Goal: Check status: Check status

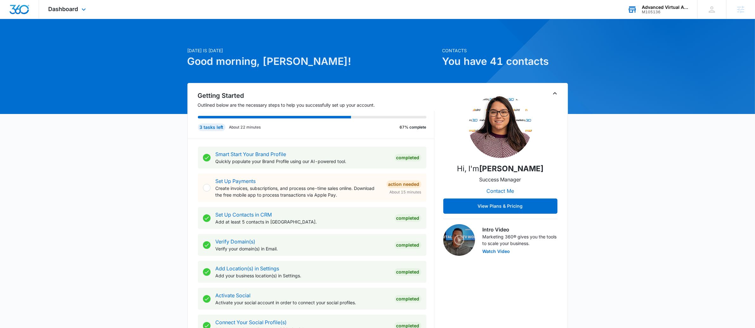
click at [635, 12] on icon at bounding box center [632, 9] width 7 height 5
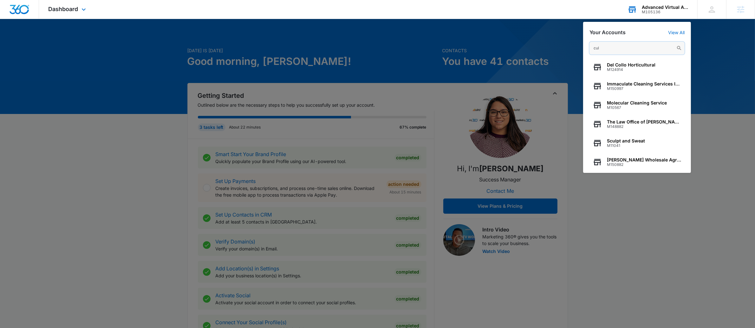
click at [622, 51] on input "cul" at bounding box center [636, 48] width 95 height 13
paste input "Cullowheegee Farms"
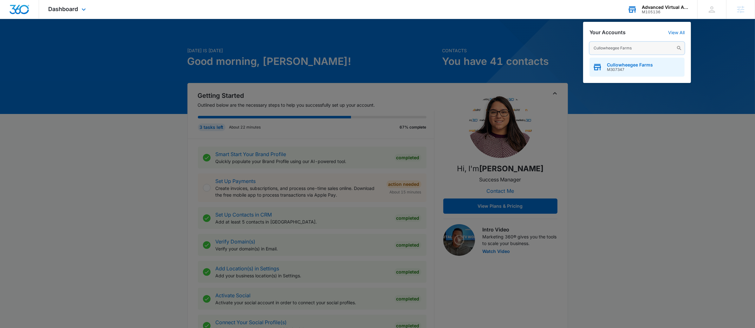
type input "Cullowheegee Farms"
click at [623, 71] on span "M307347" at bounding box center [630, 70] width 46 height 4
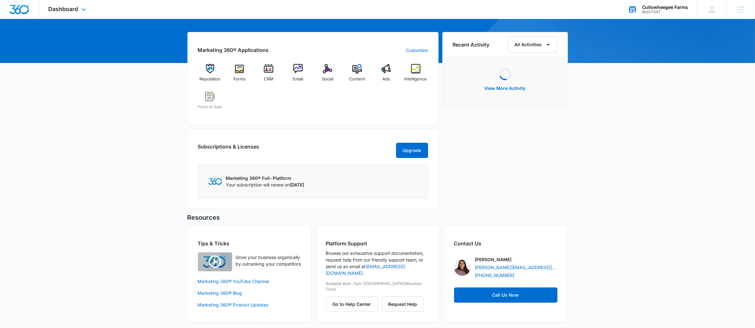
scroll to position [50, 0]
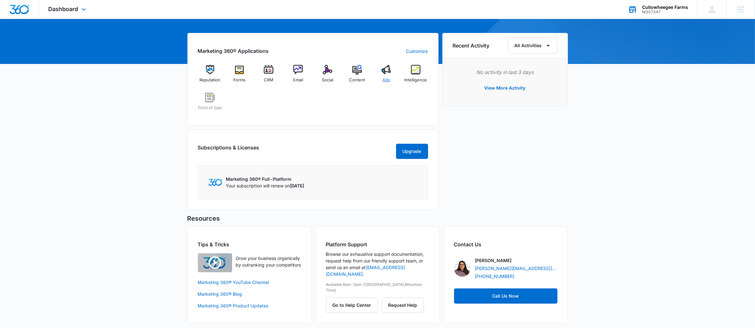
click at [385, 74] on img at bounding box center [386, 70] width 10 height 10
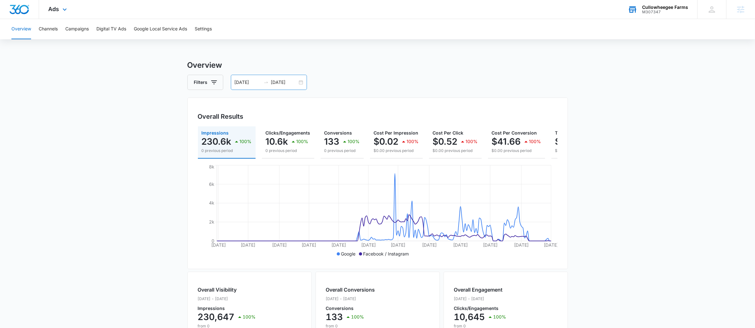
click at [303, 81] on div "01/01/2025 08/03/2025" at bounding box center [269, 82] width 76 height 15
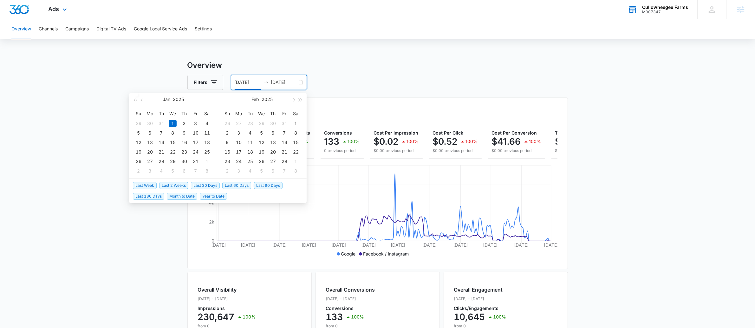
click at [152, 185] on span "Last Week" at bounding box center [145, 185] width 24 height 7
type input "08/04/2025"
type input "08/11/2025"
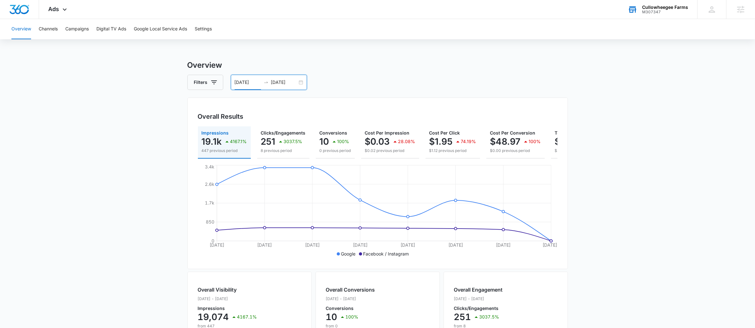
click at [244, 85] on input "08/04/2025" at bounding box center [248, 82] width 26 height 7
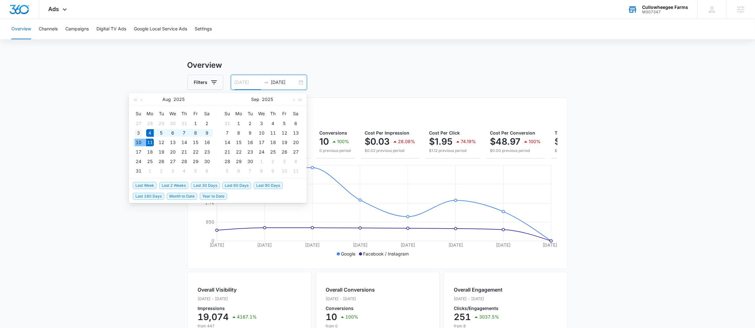
type input "08/03/2025"
click at [140, 133] on div "3" at bounding box center [139, 133] width 8 height 8
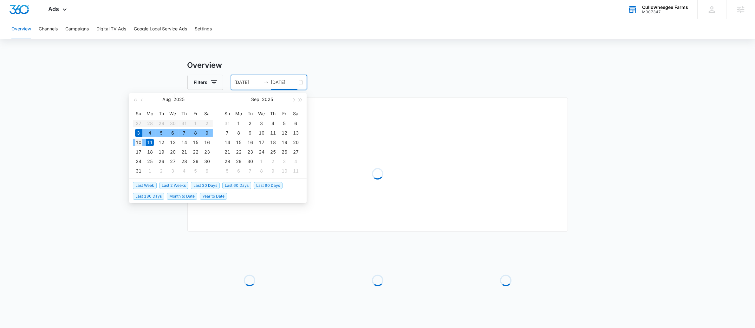
type input "08/10/2025"
click at [138, 140] on div "10" at bounding box center [139, 143] width 8 height 8
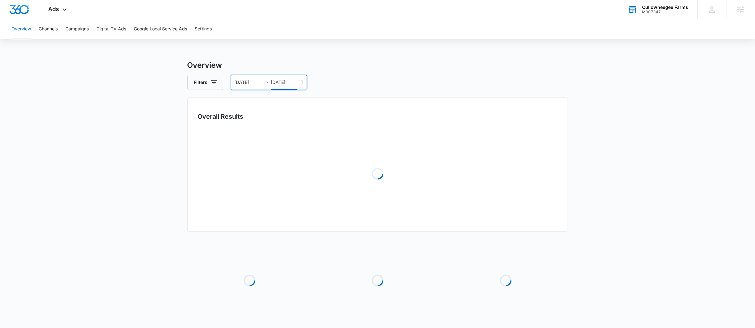
click at [347, 51] on div "Overview Channels Campaigns Digital TV Ads Google Local Service Ads Settings Ov…" at bounding box center [377, 185] width 755 height 332
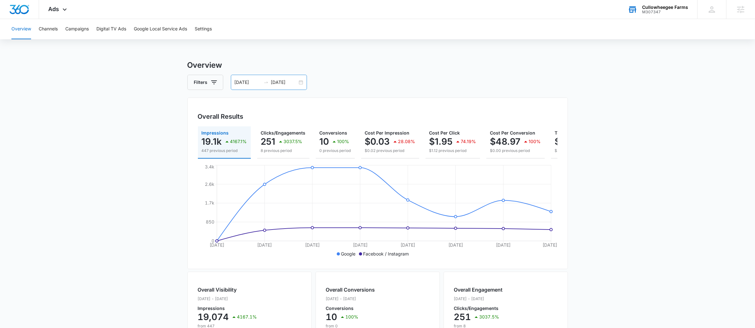
click at [305, 84] on div "08/03/2025 08/10/2025" at bounding box center [269, 82] width 76 height 15
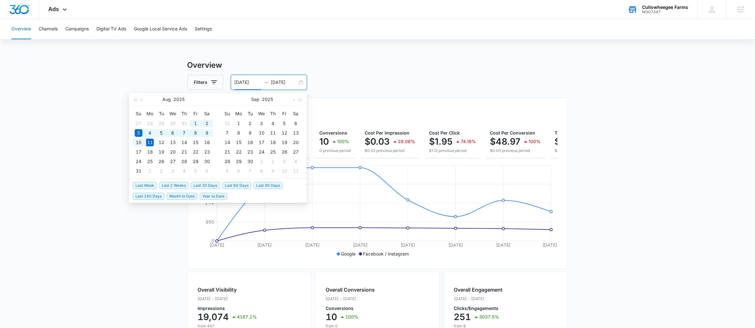
click at [267, 185] on span "Last 90 Days" at bounding box center [268, 185] width 29 height 7
type input "05/13/2025"
type input "08/11/2025"
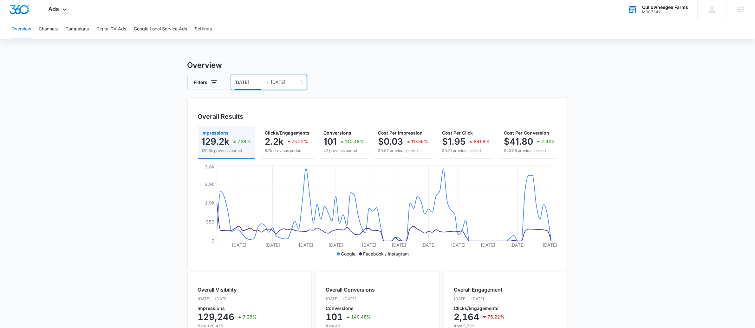
click at [304, 82] on div "05/13/2025 08/11/2025" at bounding box center [269, 82] width 76 height 15
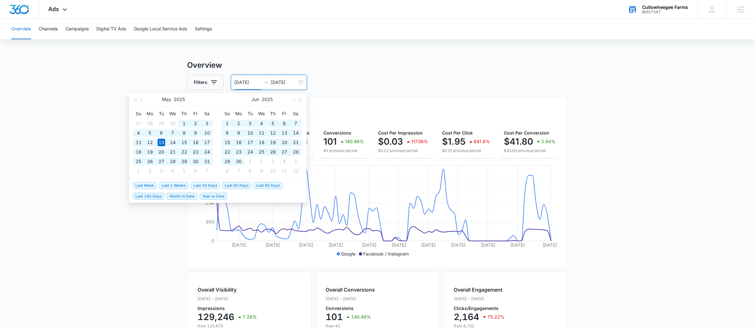
click at [208, 196] on span "Year to Date" at bounding box center [213, 196] width 27 height 7
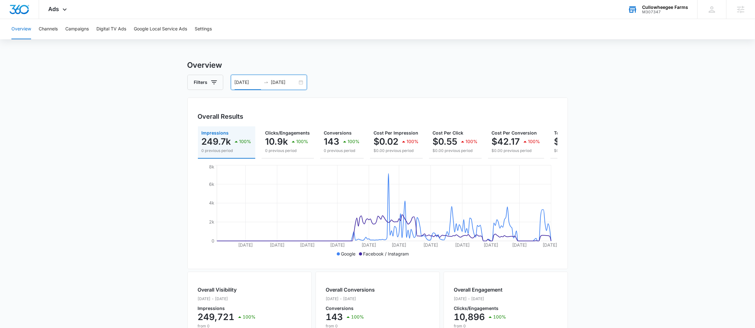
click at [298, 84] on div "01/01/2025 08/11/2025" at bounding box center [269, 82] width 76 height 15
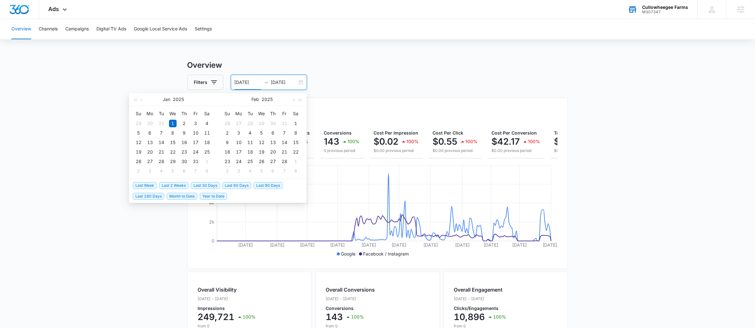
click at [146, 185] on span "Last Week" at bounding box center [145, 185] width 24 height 7
type input "08/04/2025"
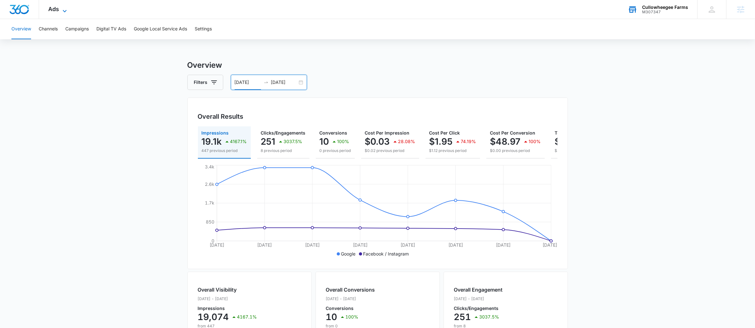
click at [61, 9] on icon at bounding box center [65, 11] width 8 height 8
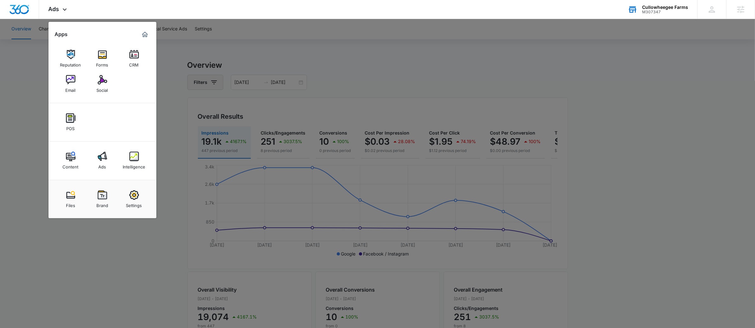
click at [214, 78] on div at bounding box center [377, 164] width 755 height 328
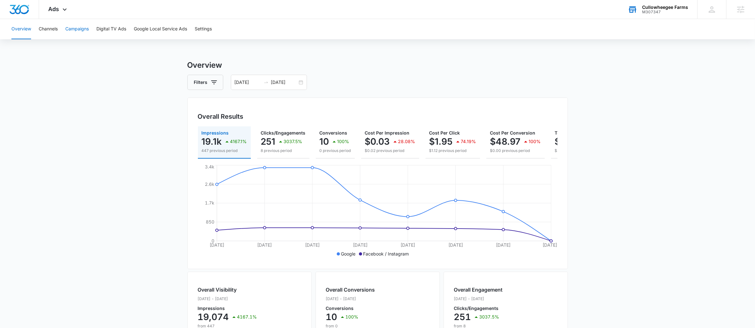
click at [70, 29] on button "Campaigns" at bounding box center [76, 29] width 23 height 20
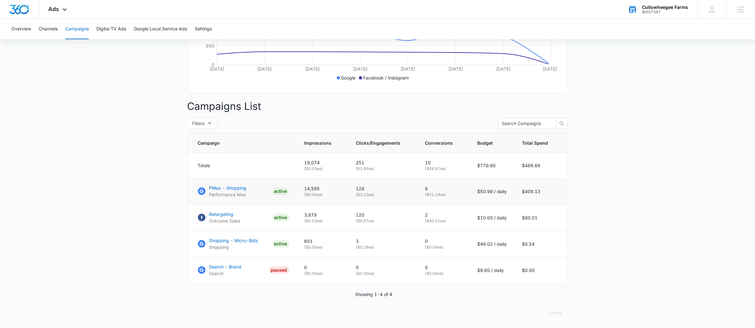
scroll to position [183, 0]
drag, startPoint x: 368, startPoint y: 249, endPoint x: 352, endPoint y: 244, distance: 16.4
click at [352, 244] on td "3 ( $0.18 ea)" at bounding box center [382, 244] width 69 height 26
click at [371, 251] on td "3 ( $0.18 ea)" at bounding box center [382, 244] width 69 height 26
click at [431, 214] on p "2" at bounding box center [443, 215] width 37 height 7
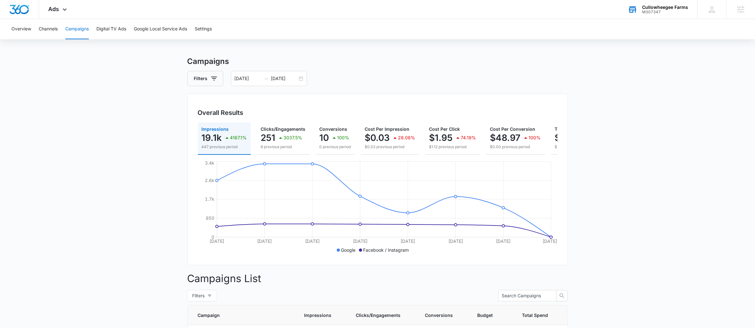
scroll to position [0, 0]
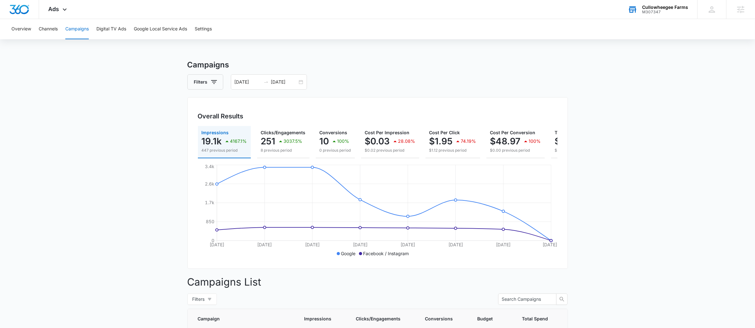
click at [668, 188] on main "Campaigns Filters 08/04/2025 08/11/2025 Overall Results Impressions 19.1k 4167.…" at bounding box center [377, 281] width 755 height 445
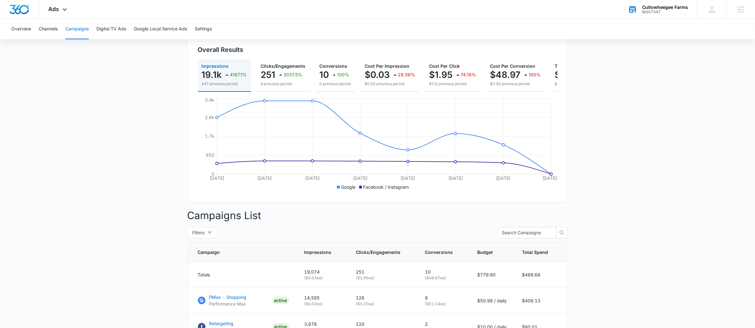
scroll to position [0, 0]
